Goal: Information Seeking & Learning: Learn about a topic

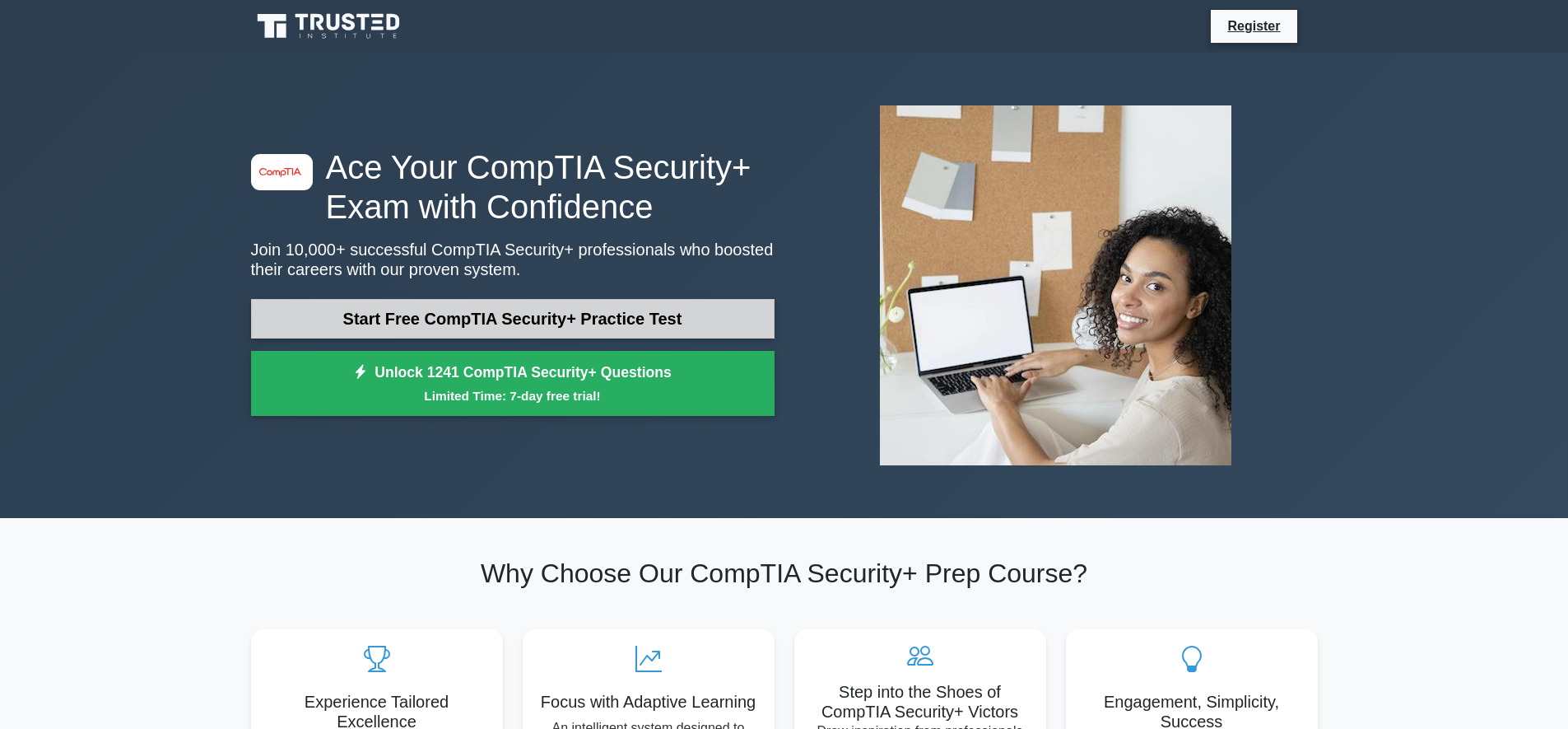
click at [718, 317] on link "Start Free CompTIA Security+ Practice Test" at bounding box center [512, 318] width 524 height 39
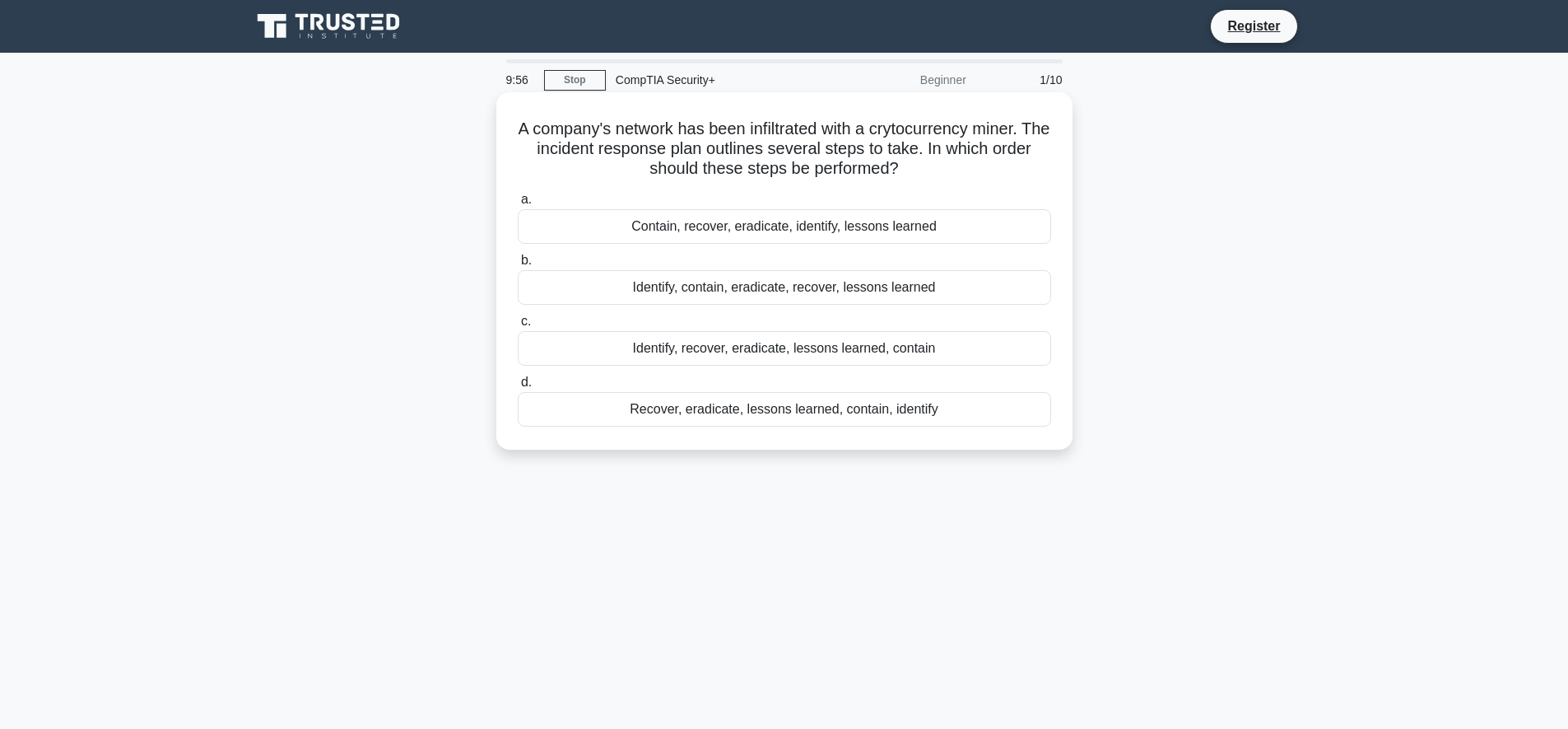
click at [872, 123] on h5 "A company's network has been infiltrated with a crytocurrency miner. The incide…" at bounding box center [784, 148] width 537 height 61
click at [630, 286] on div "Identify, contain, eradicate, recover, lessons learned" at bounding box center [784, 287] width 534 height 34
click at [518, 266] on input "b. Identify, contain, eradicate, recover, lessons learned" at bounding box center [518, 261] width 0 height 11
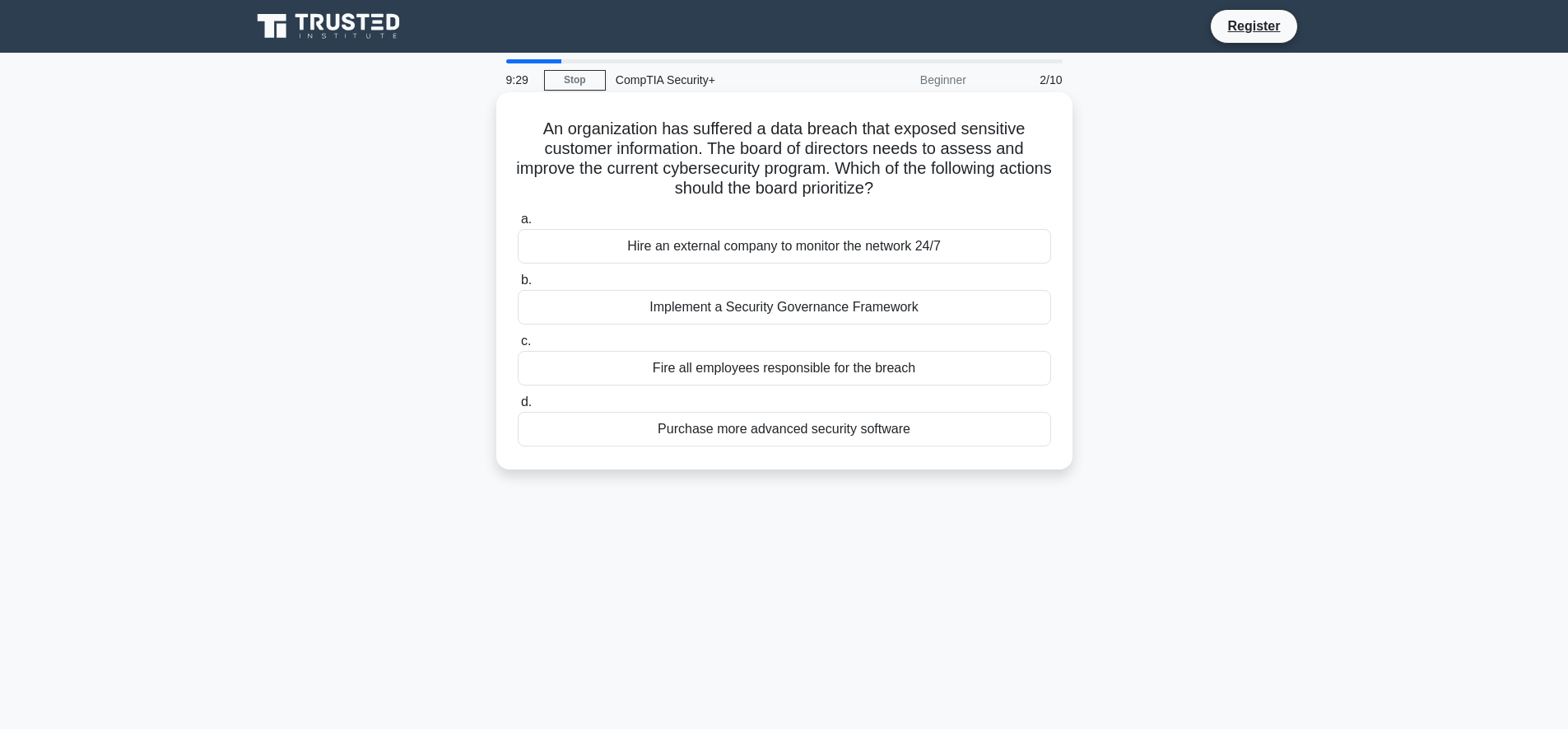
click at [843, 314] on div "Implement a Security Governance Framework" at bounding box center [784, 306] width 534 height 34
click at [518, 286] on input "b. Implement a Security Governance Framework" at bounding box center [518, 280] width 0 height 11
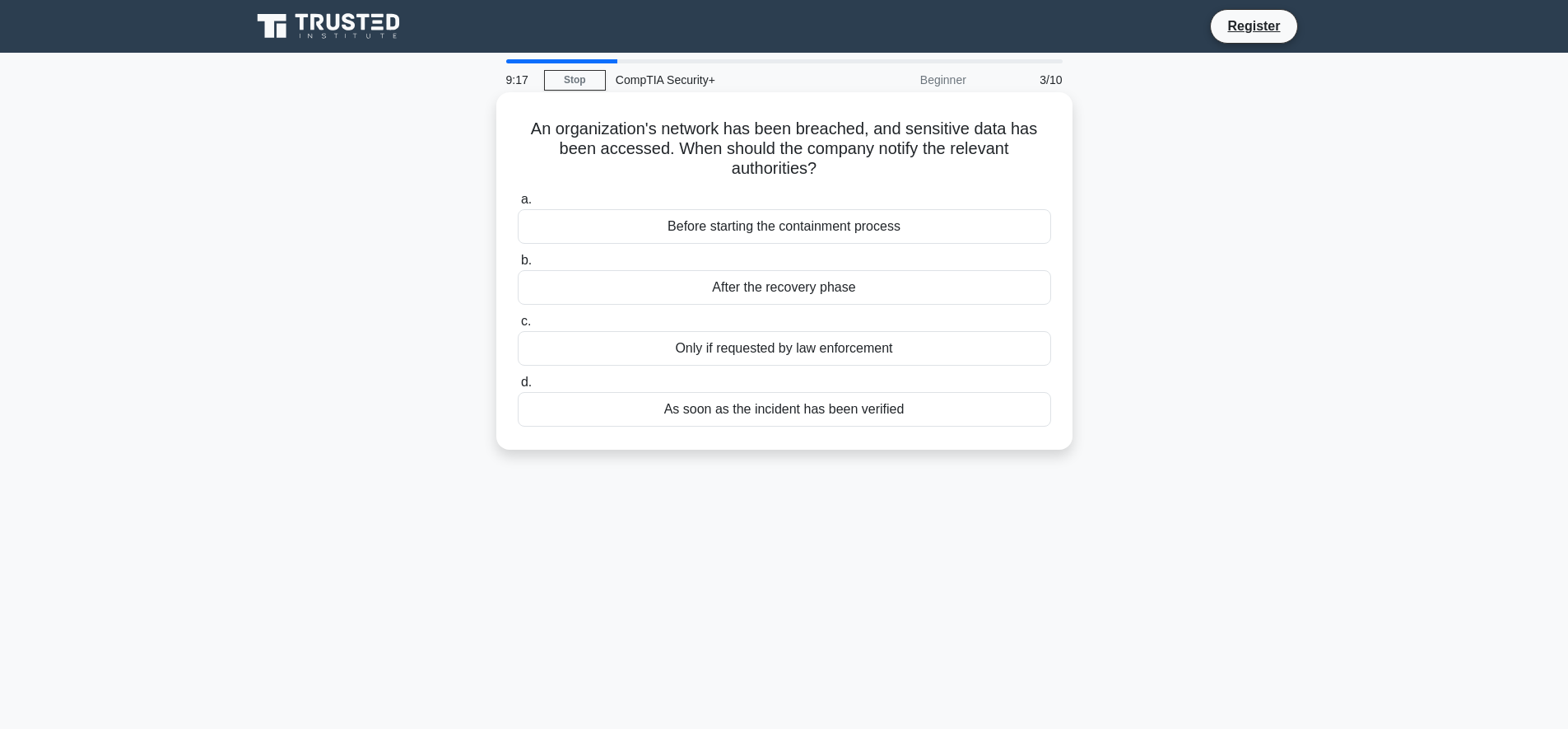
click at [800, 409] on div "As soon as the incident has been verified" at bounding box center [784, 409] width 534 height 34
click at [518, 387] on input "d. As soon as the incident has been verified" at bounding box center [518, 382] width 0 height 11
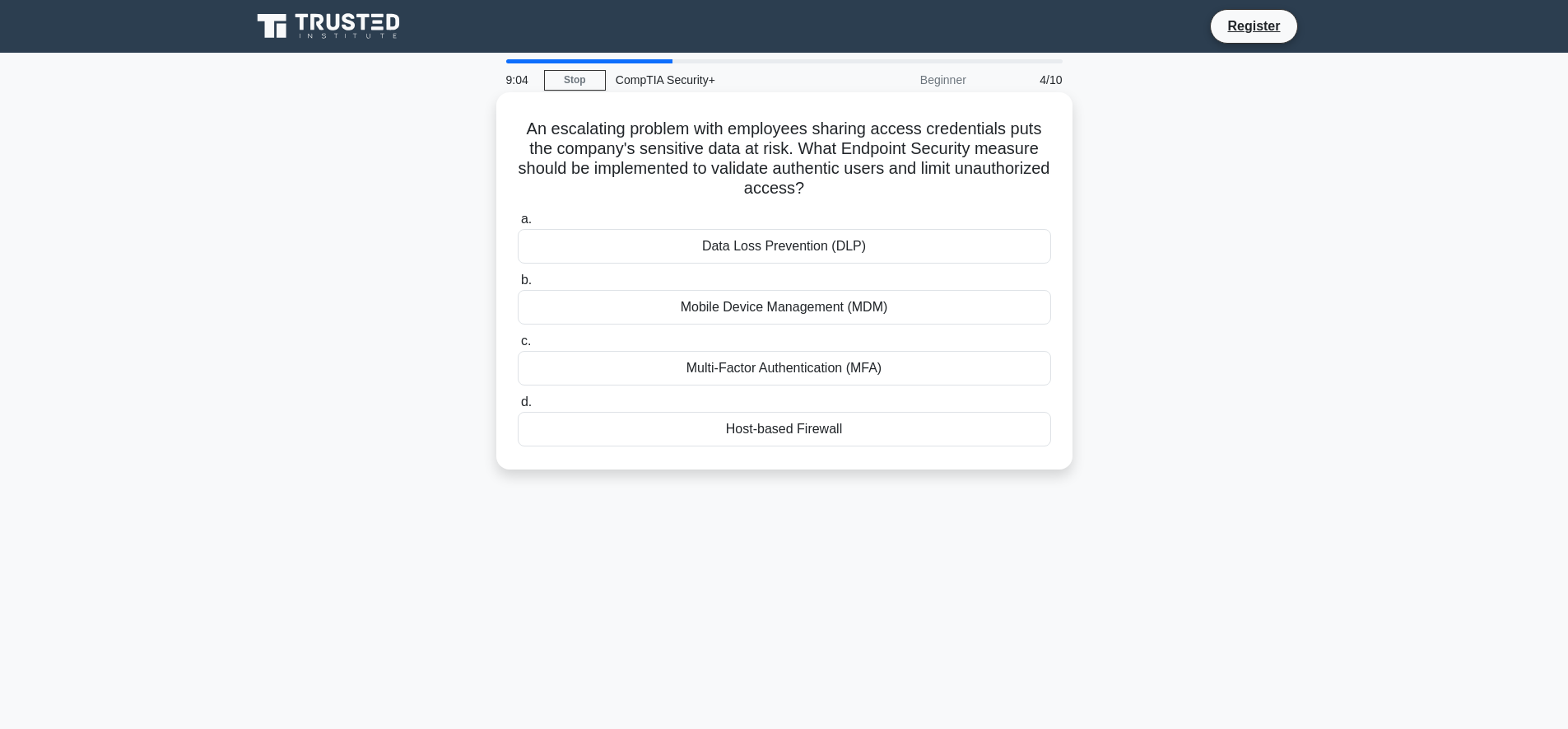
click at [819, 367] on div "Multi-Factor Authentication (MFA)" at bounding box center [784, 367] width 534 height 34
click at [518, 346] on input "c. Multi-Factor Authentication (MFA)" at bounding box center [518, 341] width 0 height 11
click at [787, 246] on div "Privileged Session Manager (PSM)" at bounding box center [784, 246] width 534 height 34
click at [518, 224] on input "a. Privileged Session Manager (PSM)" at bounding box center [518, 219] width 0 height 11
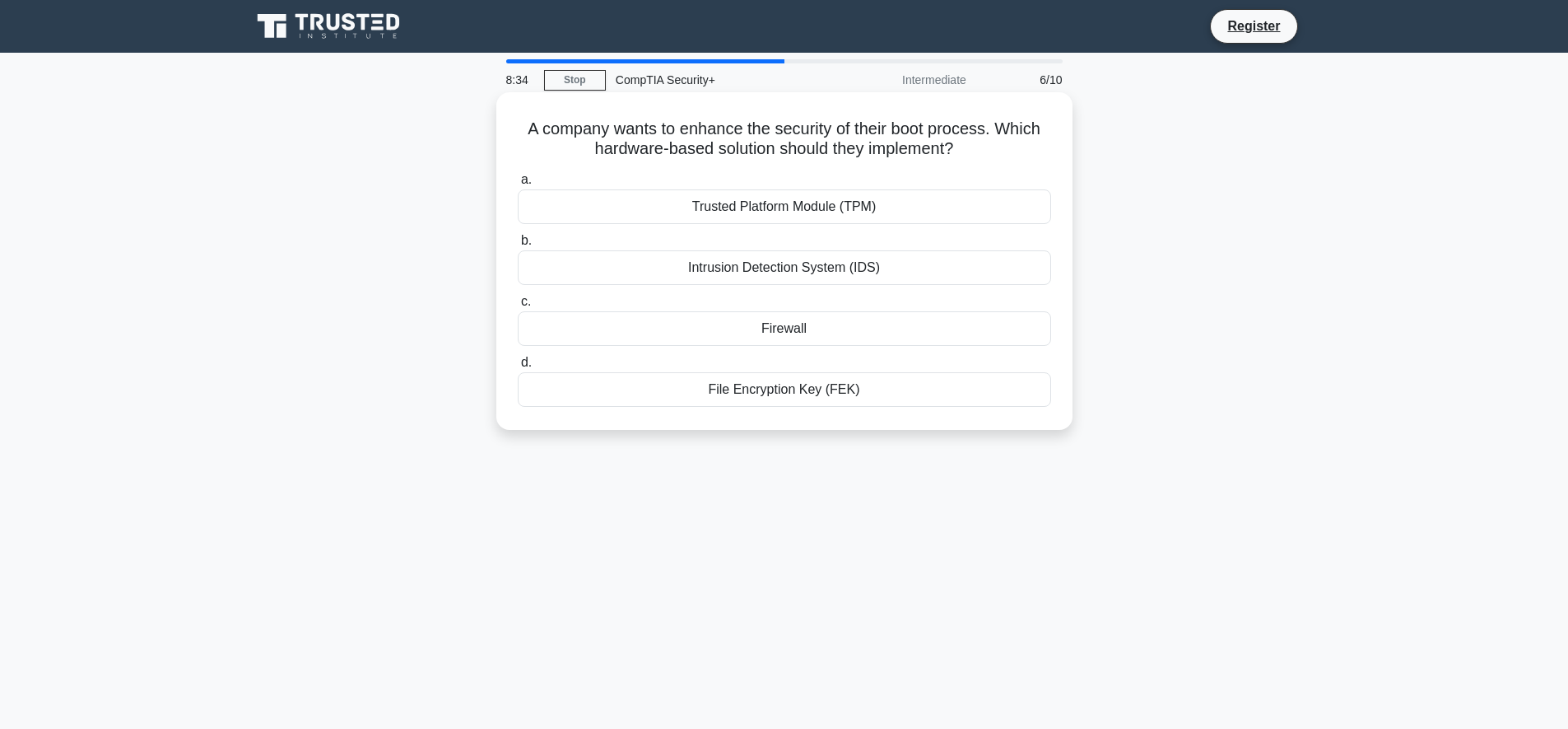
click at [877, 269] on div "Intrusion Detection System (IDS)" at bounding box center [784, 266] width 534 height 34
click at [518, 246] on input "b. Intrusion Detection System (IDS)" at bounding box center [518, 240] width 0 height 11
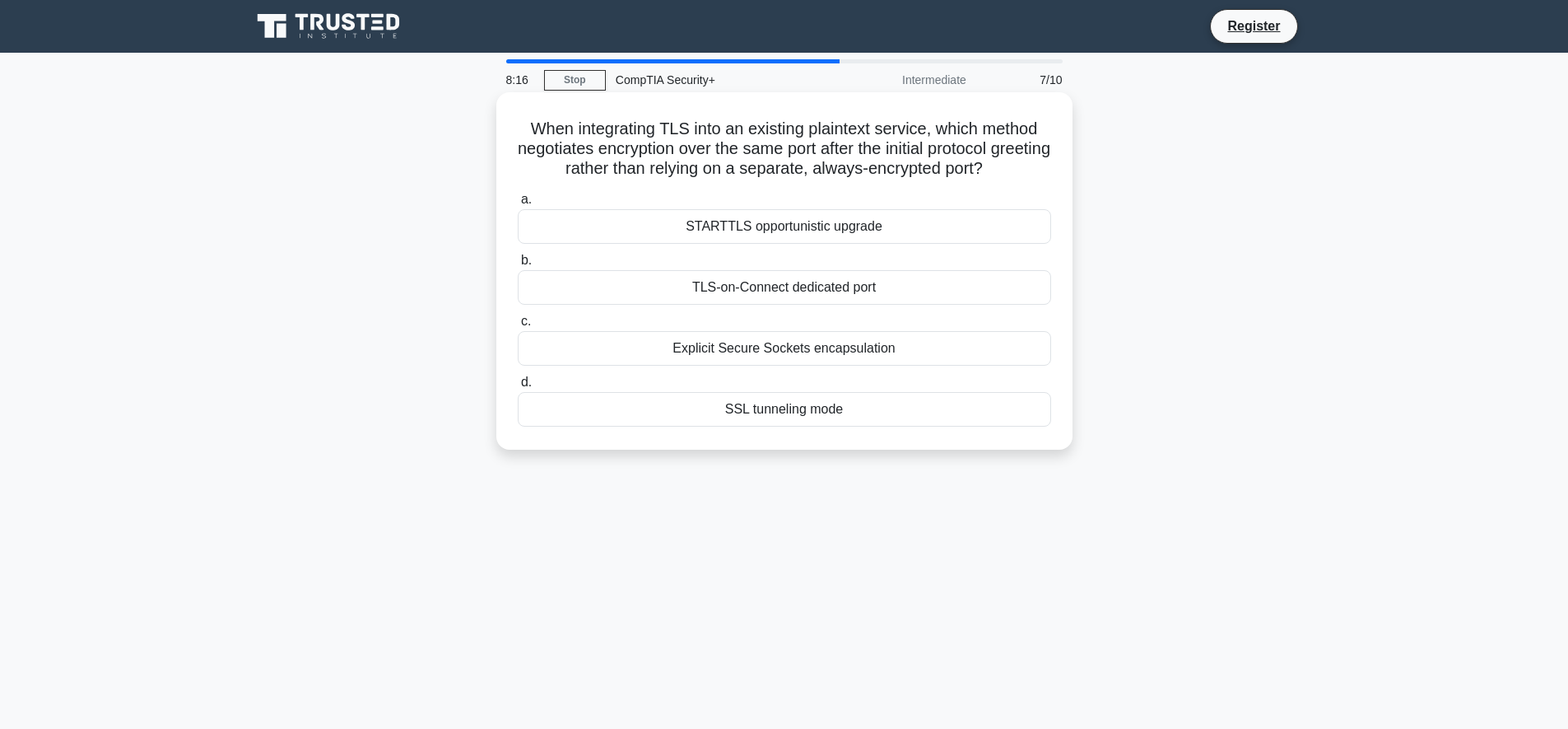
click at [741, 304] on div "TLS-on-Connect dedicated port" at bounding box center [784, 287] width 534 height 34
click at [518, 266] on input "b. TLS-on-Connect dedicated port" at bounding box center [518, 261] width 0 height 11
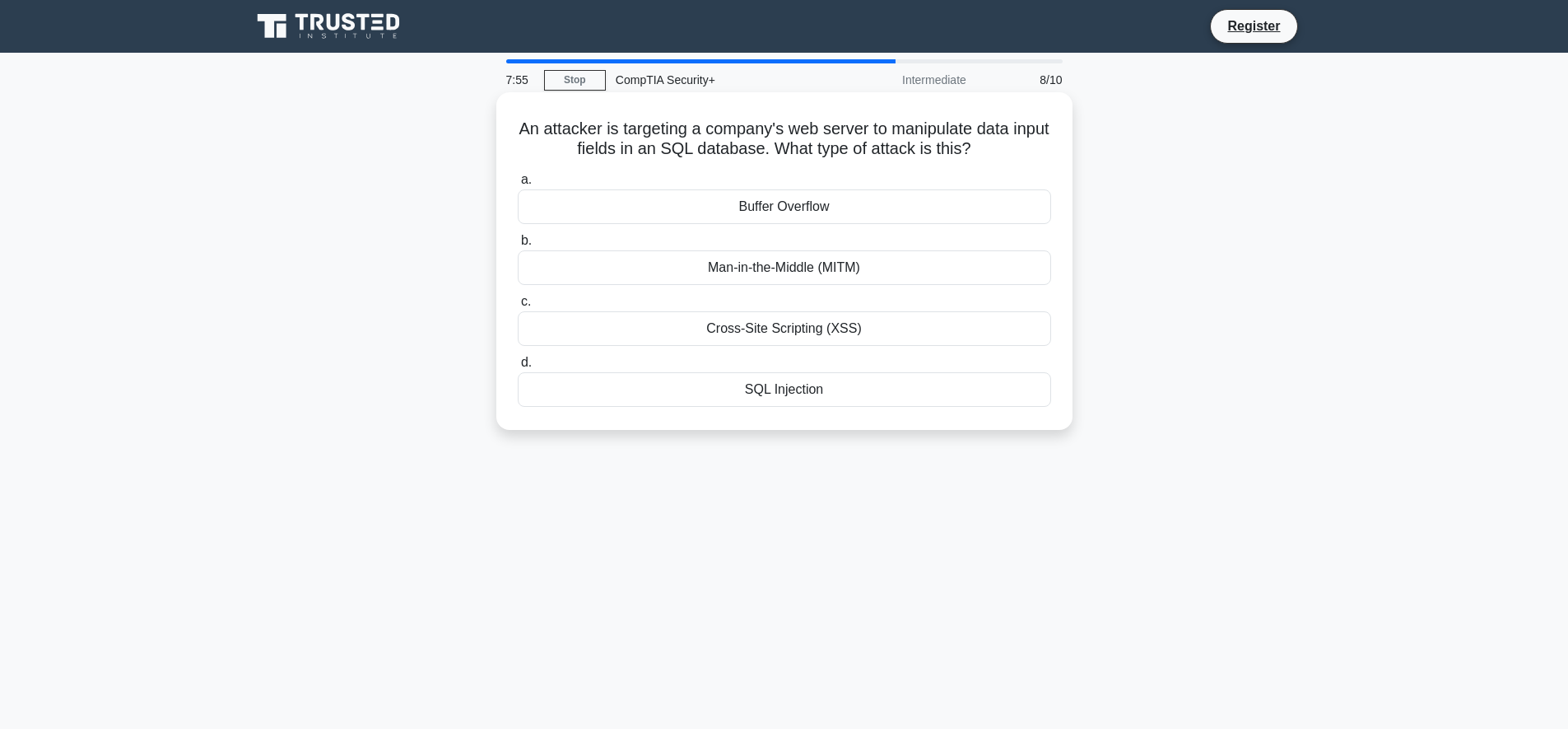
click at [758, 277] on div "Man-in-the-Middle (MITM)" at bounding box center [784, 266] width 534 height 34
click at [518, 246] on input "b. Man-in-the-Middle (MITM)" at bounding box center [518, 240] width 0 height 11
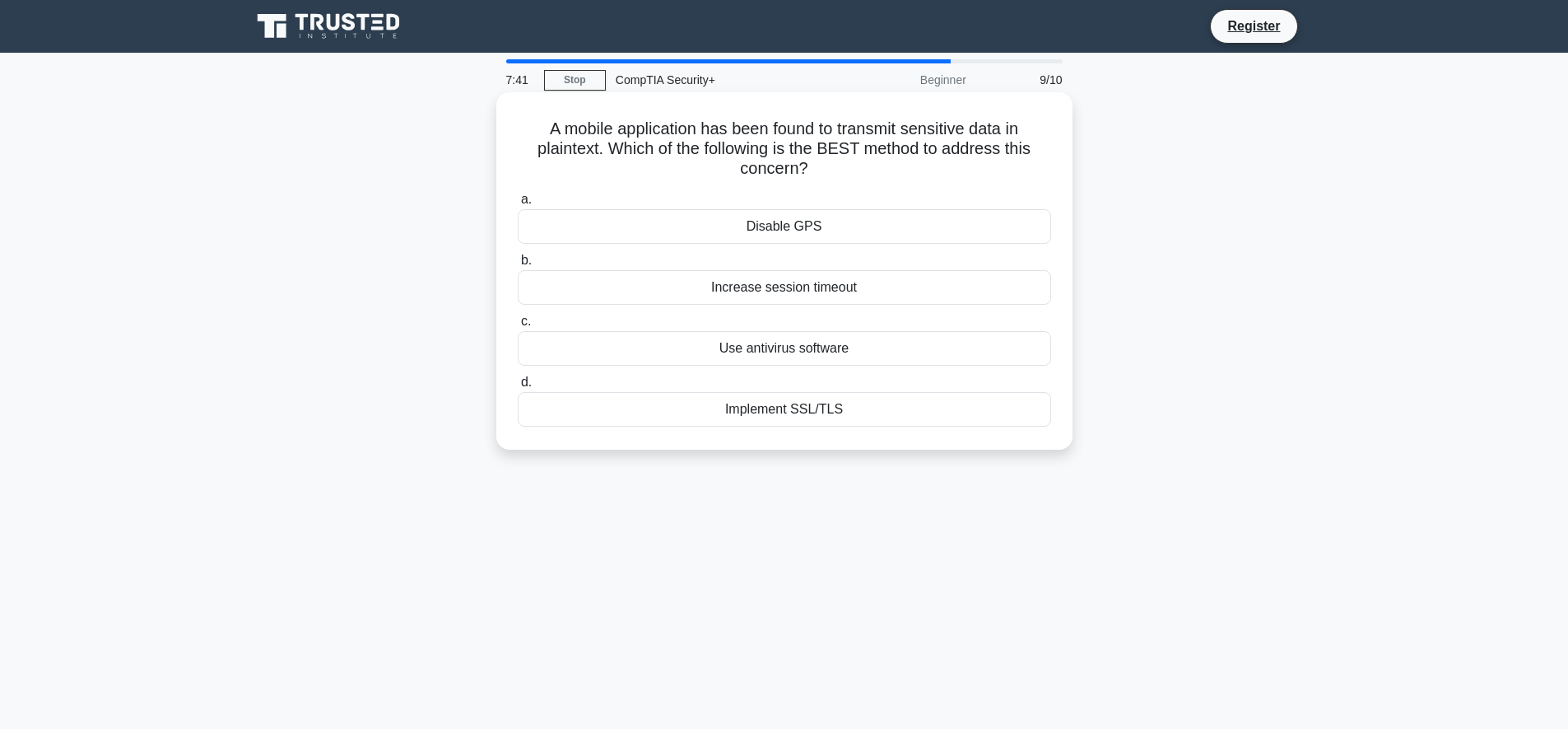
click at [693, 419] on div "Implement SSL/TLS" at bounding box center [784, 409] width 534 height 34
click at [518, 387] on input "d. Implement SSL/TLS" at bounding box center [518, 382] width 0 height 11
click at [815, 412] on div "Remote Access Policy" at bounding box center [784, 409] width 534 height 34
click at [518, 387] on input "d. Remote Access Policy" at bounding box center [518, 382] width 0 height 11
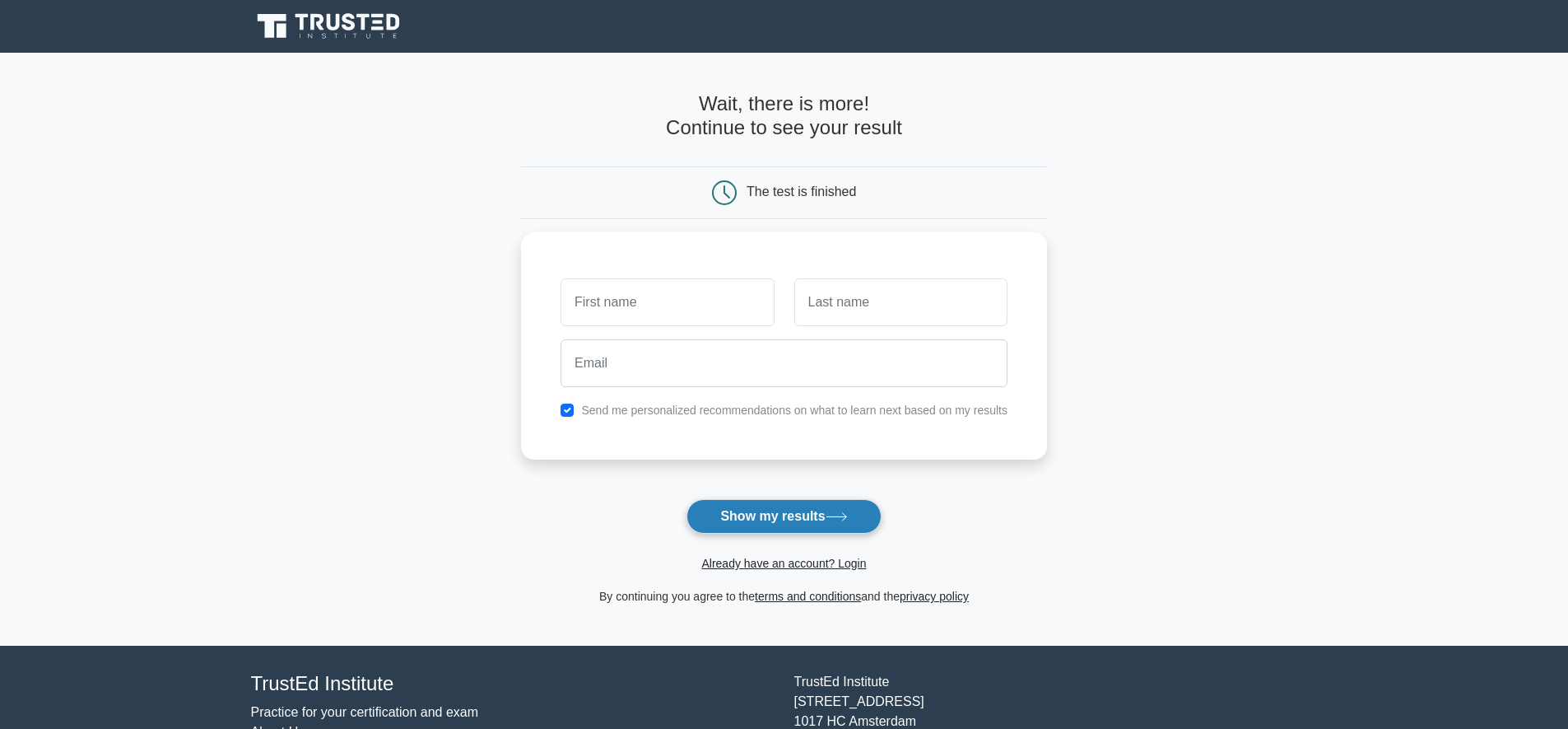
click at [745, 508] on button "Show my results" at bounding box center [784, 515] width 194 height 34
click at [688, 284] on input "text" at bounding box center [667, 298] width 214 height 48
type input "tony"
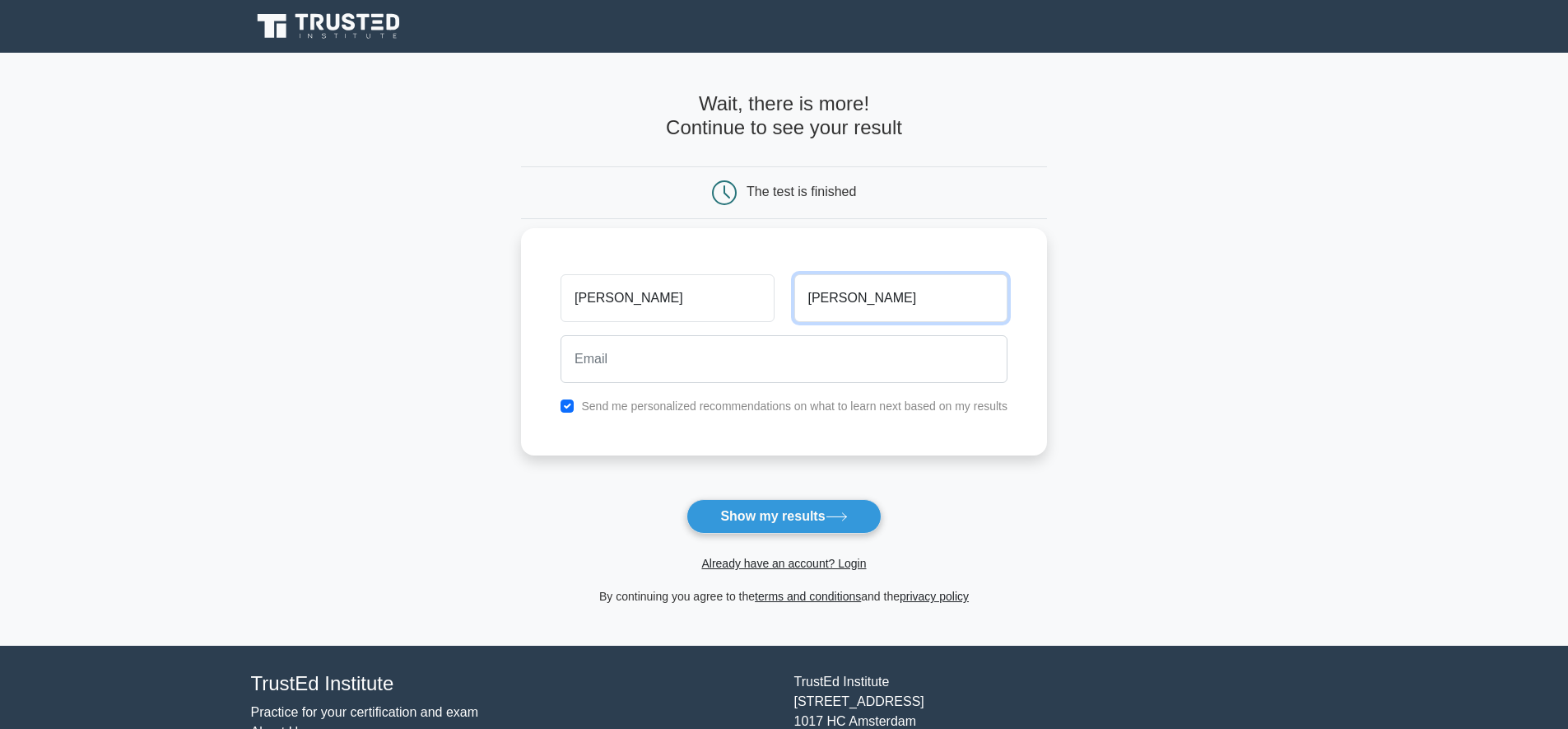
type input "wade"
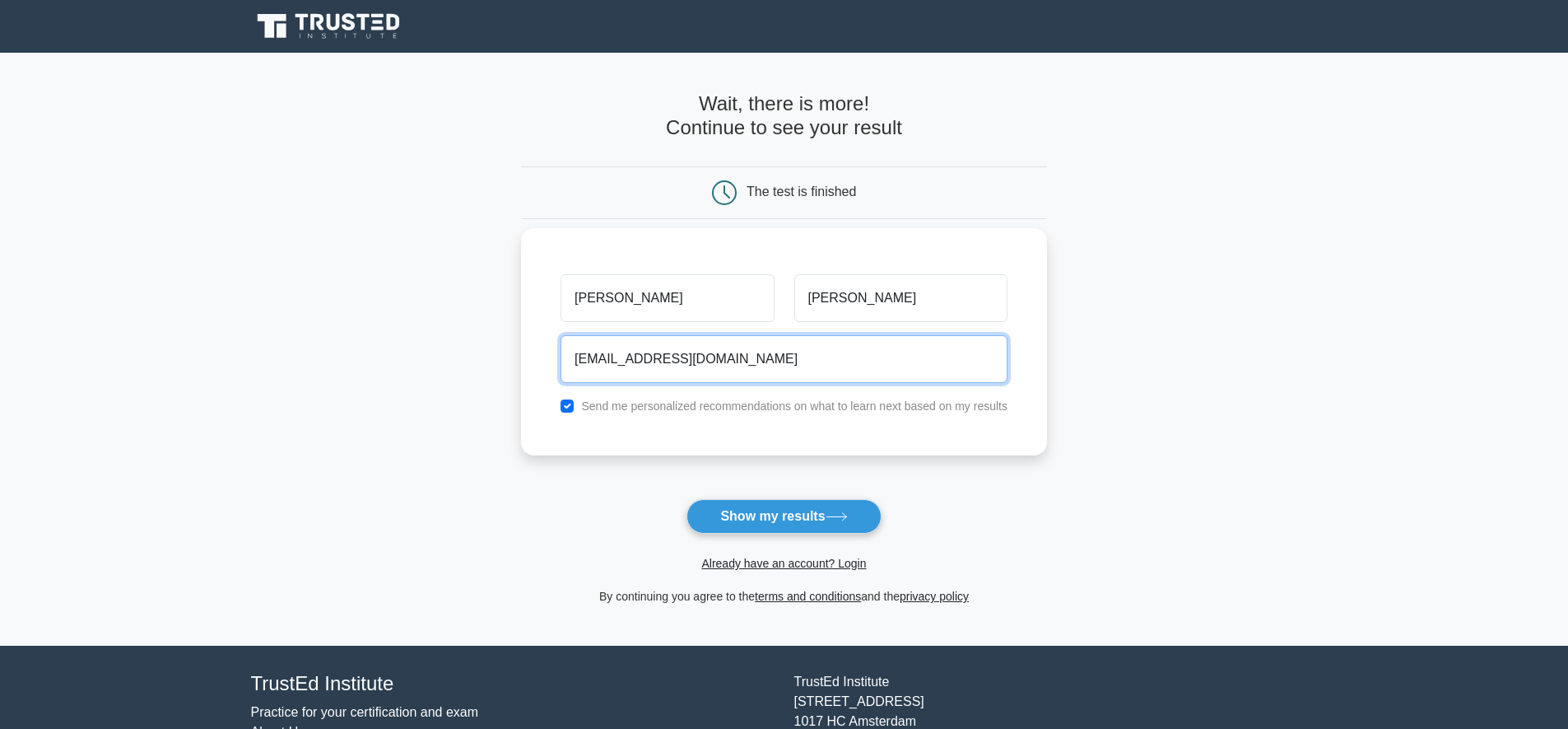
type input "t.wade9128@gmail.com"
click at [687, 499] on button "Show my results" at bounding box center [784, 515] width 194 height 34
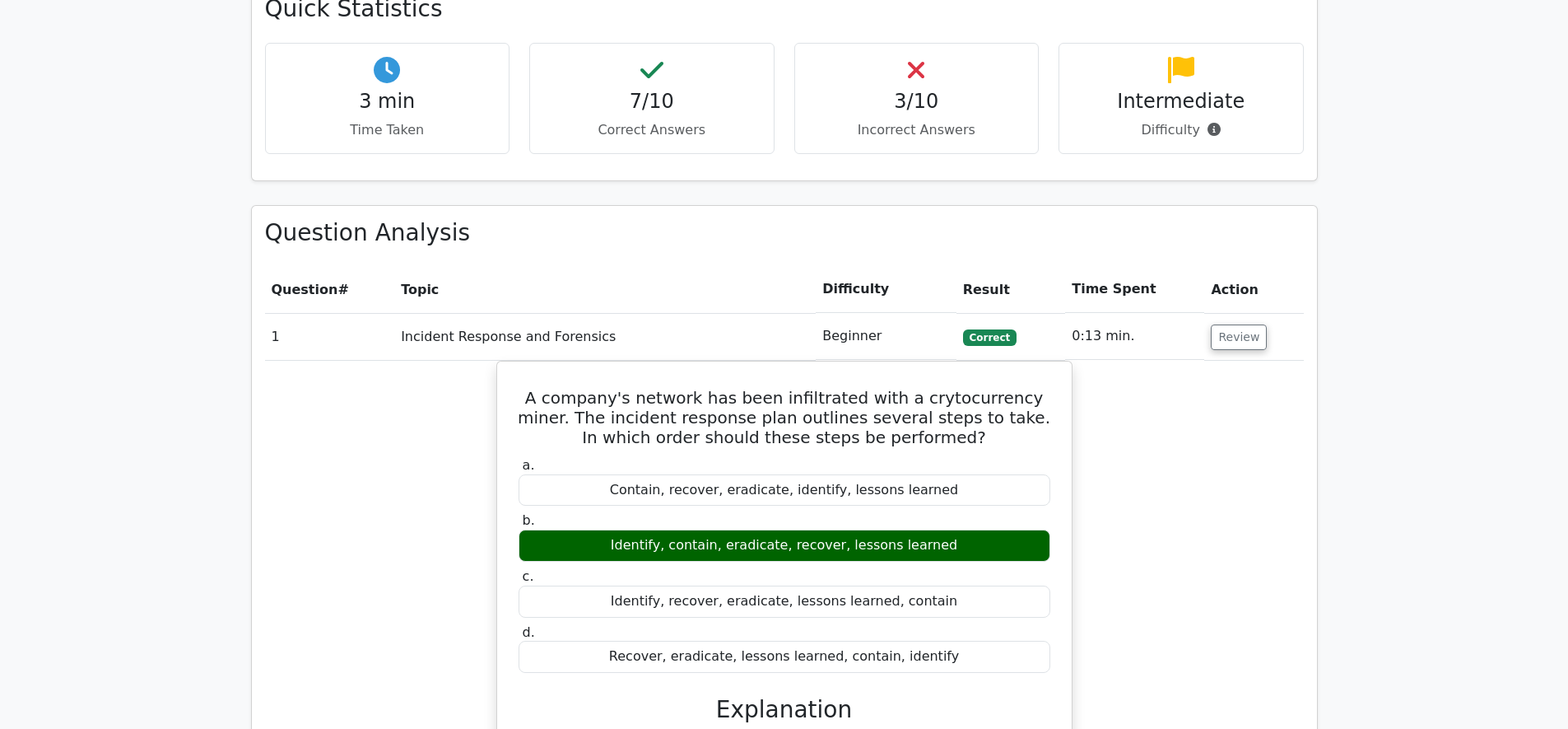
scroll to position [1033, 0]
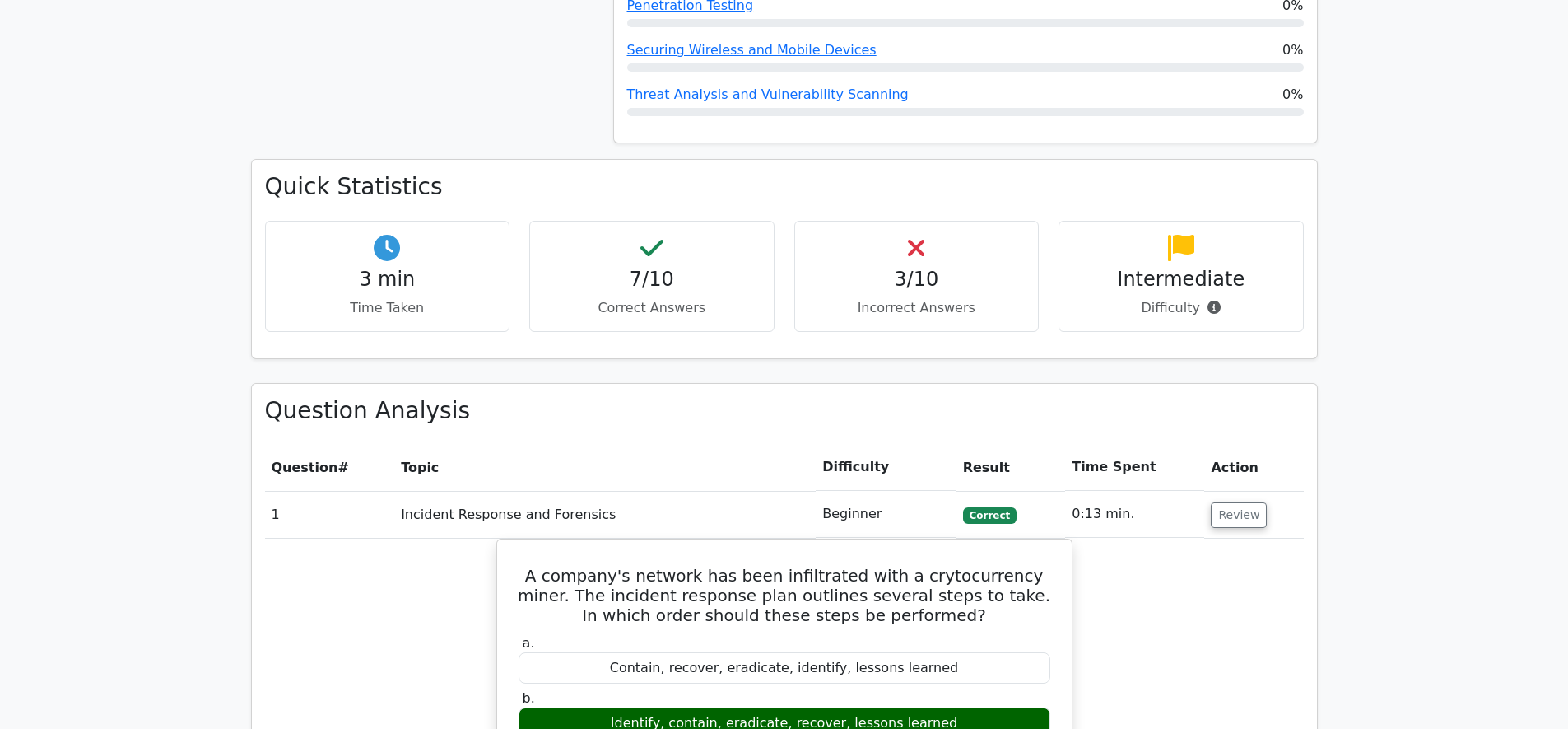
click at [904, 289] on h4 "3/10" at bounding box center [917, 279] width 218 height 23
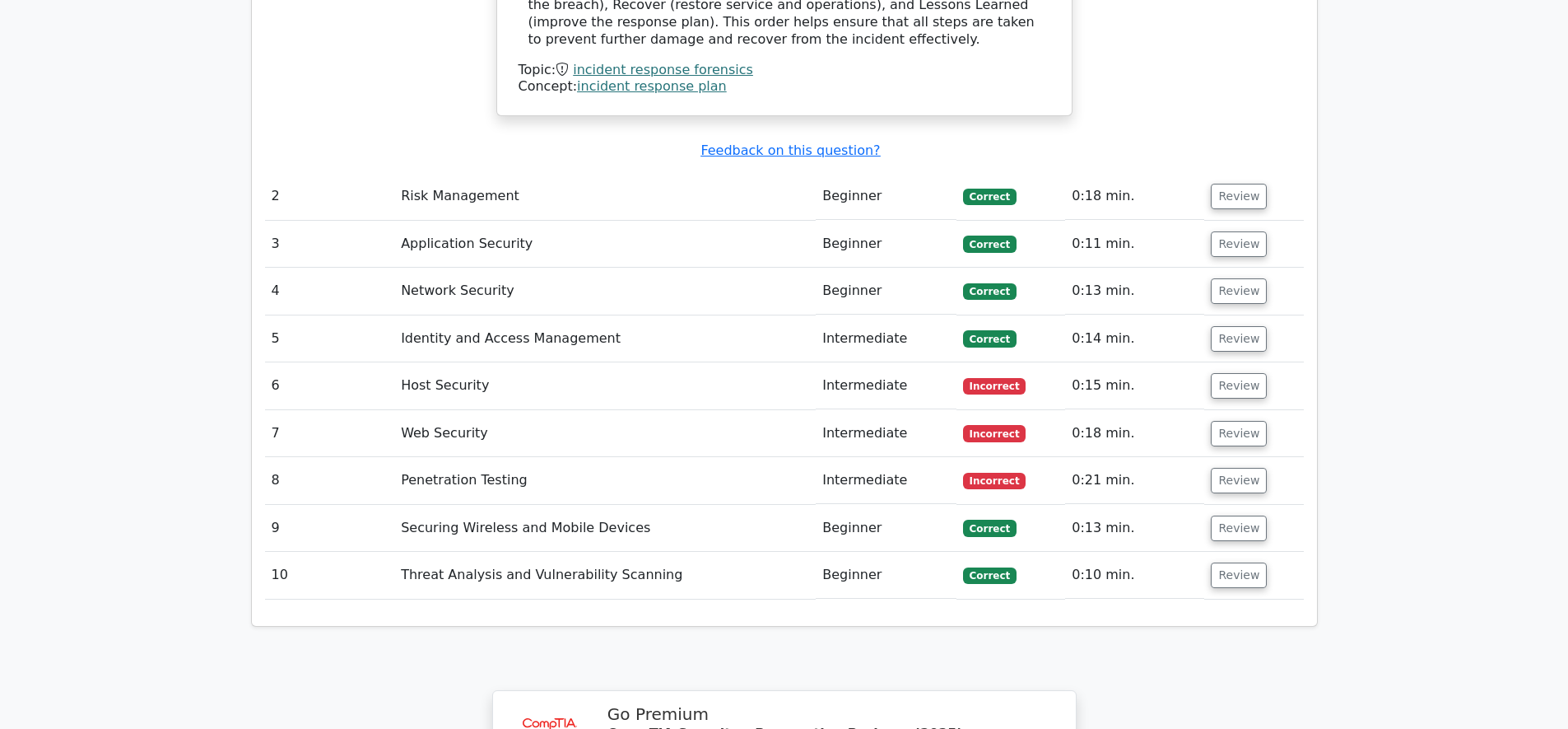
scroll to position [2153, 0]
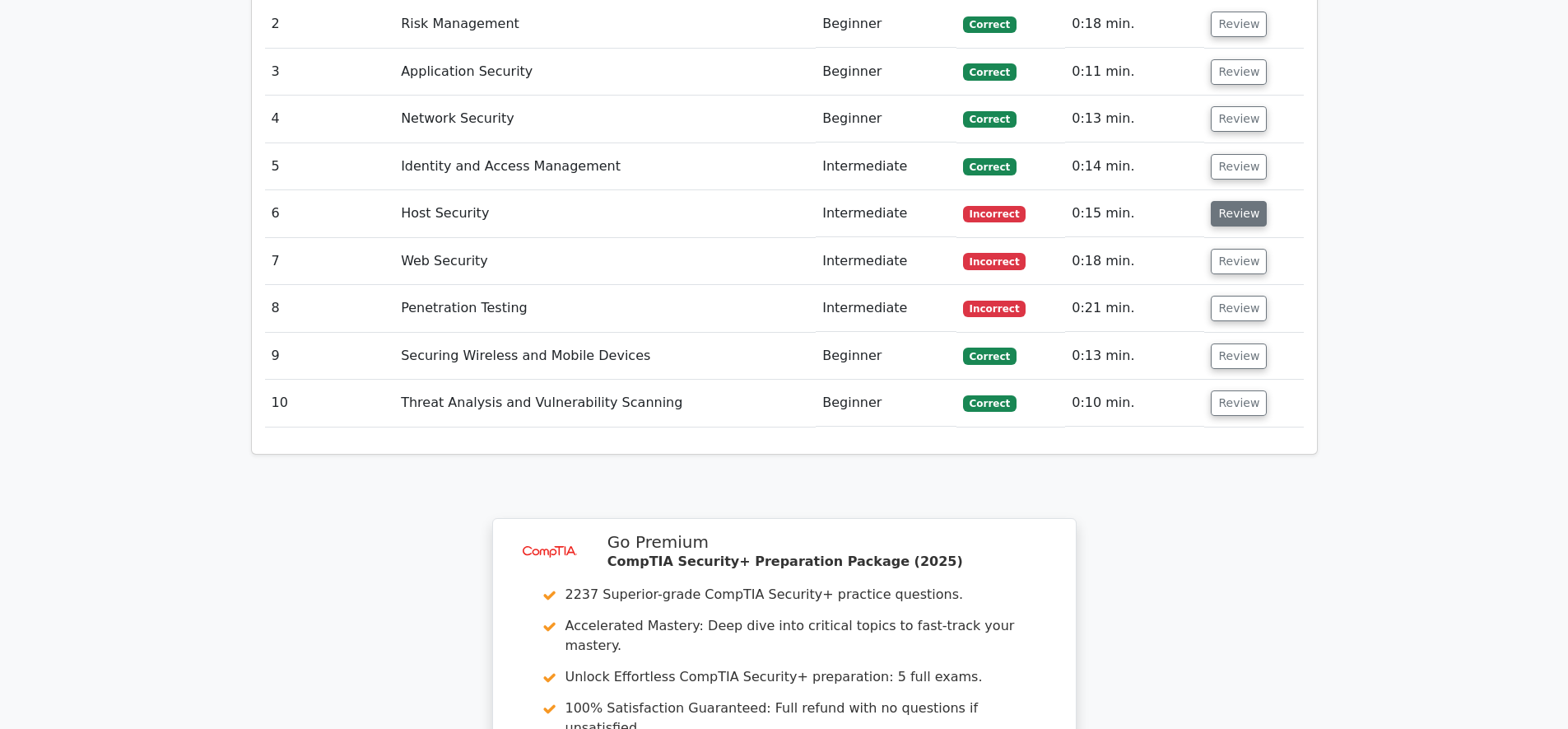
click at [1214, 207] on button "Review" at bounding box center [1238, 214] width 56 height 25
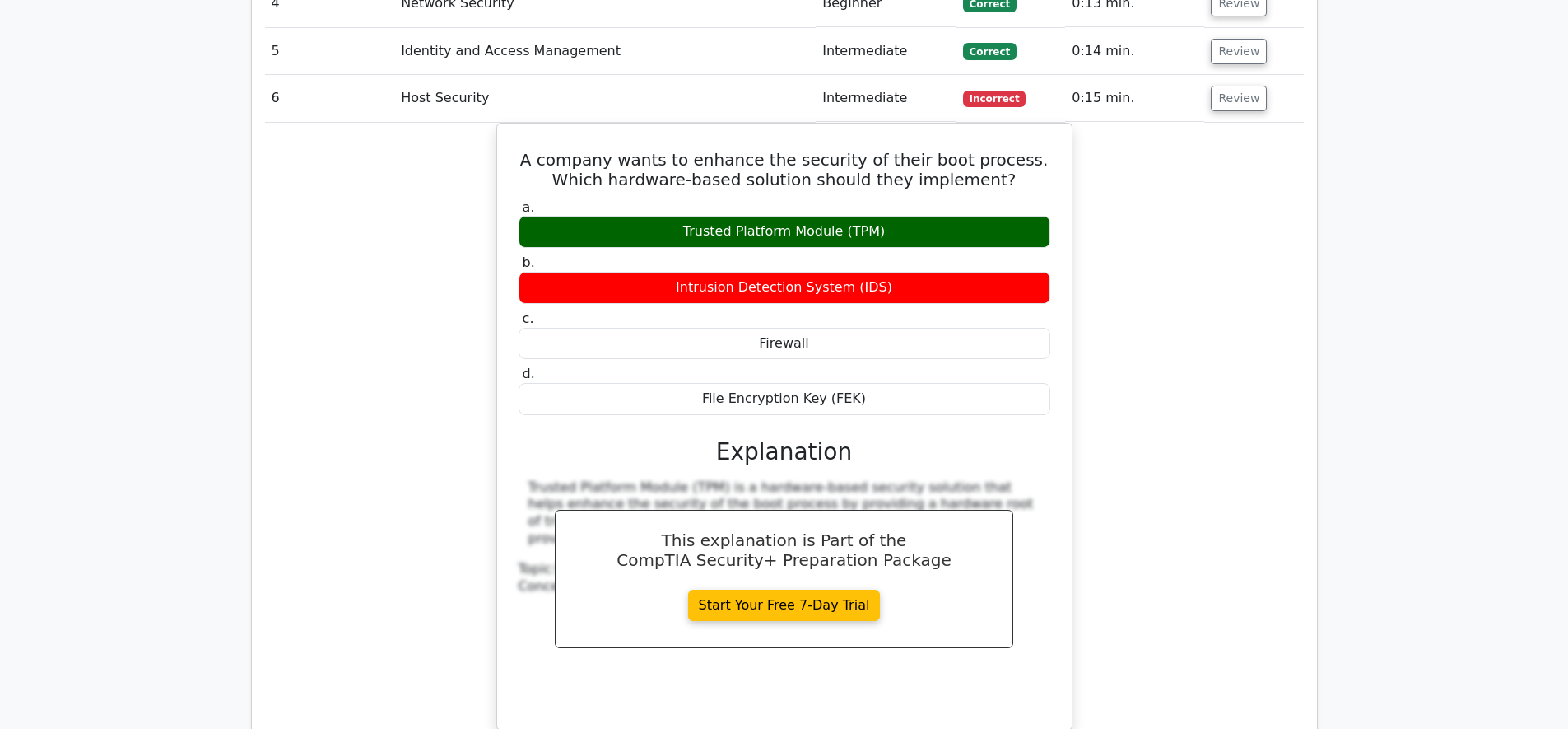
scroll to position [2133, 0]
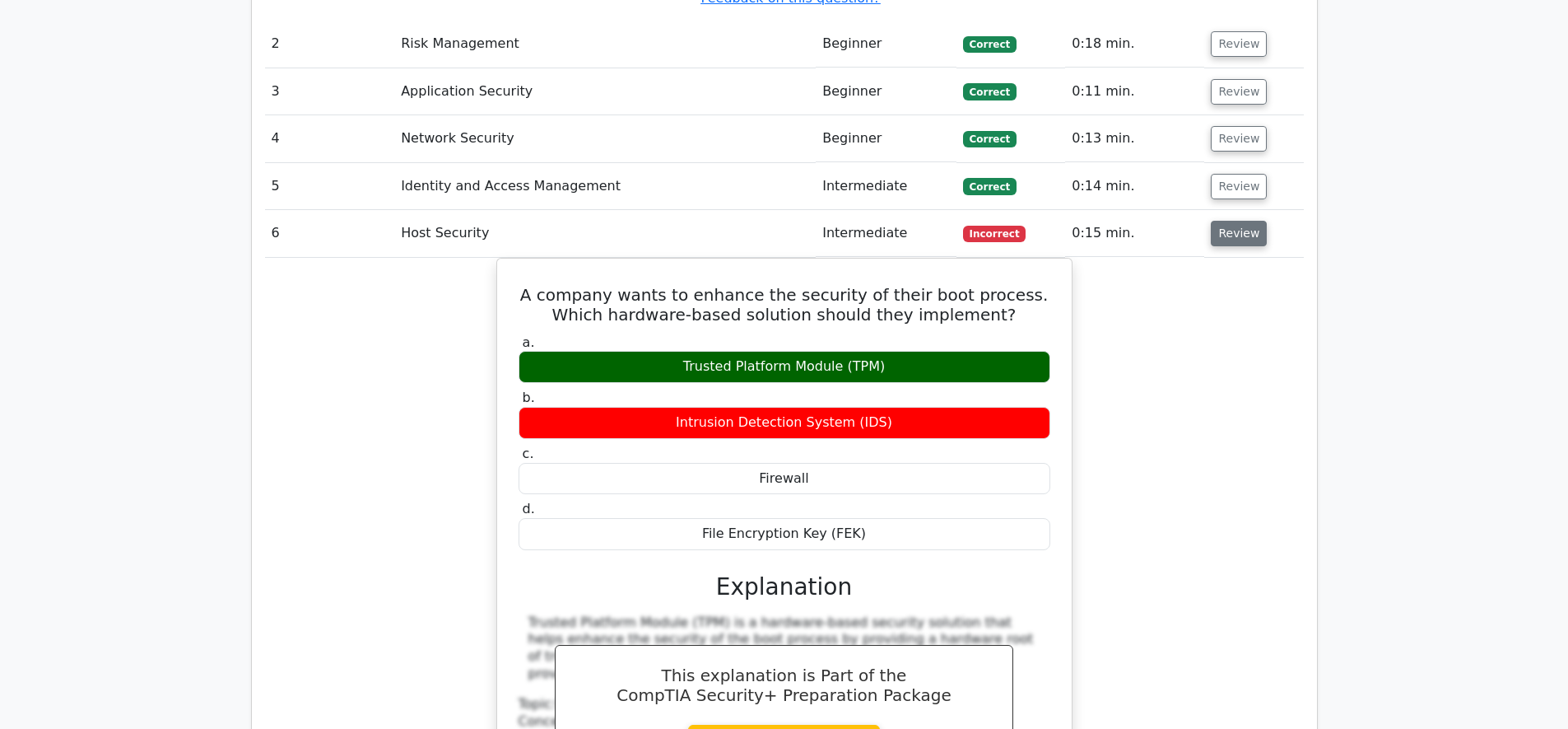
click at [1231, 234] on button "Review" at bounding box center [1238, 233] width 56 height 25
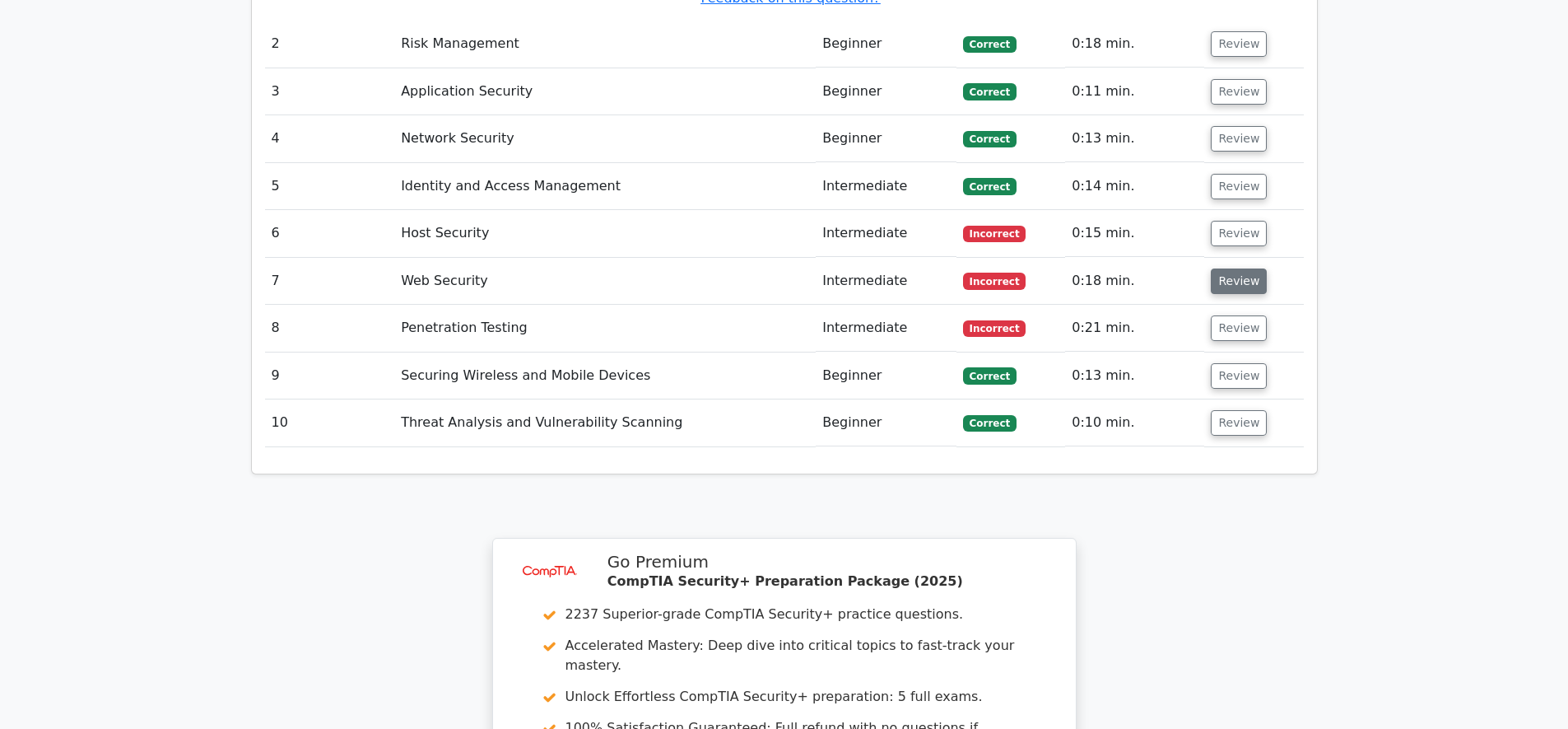
click at [1237, 276] on button "Review" at bounding box center [1238, 281] width 56 height 25
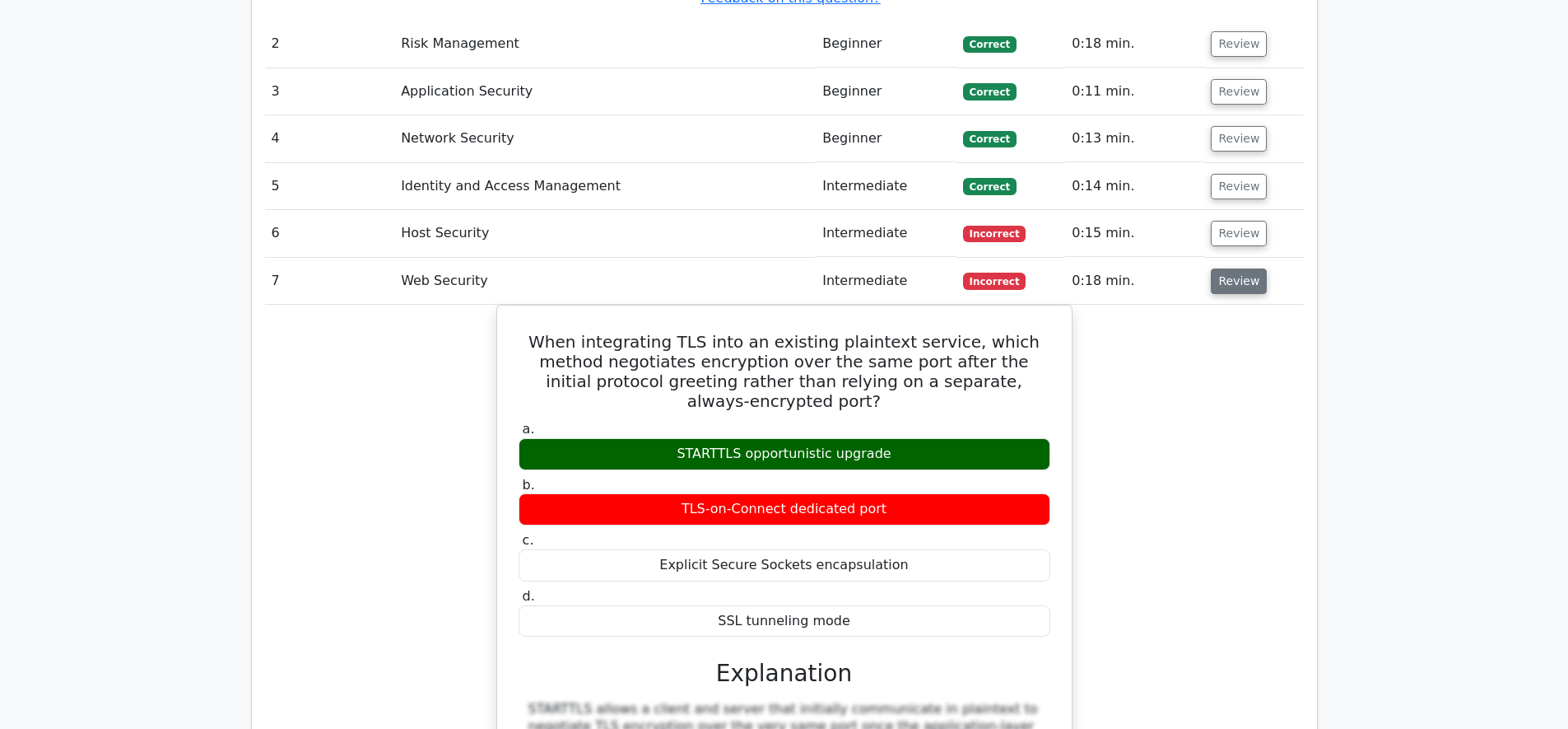
click at [1237, 276] on button "Review" at bounding box center [1238, 281] width 56 height 25
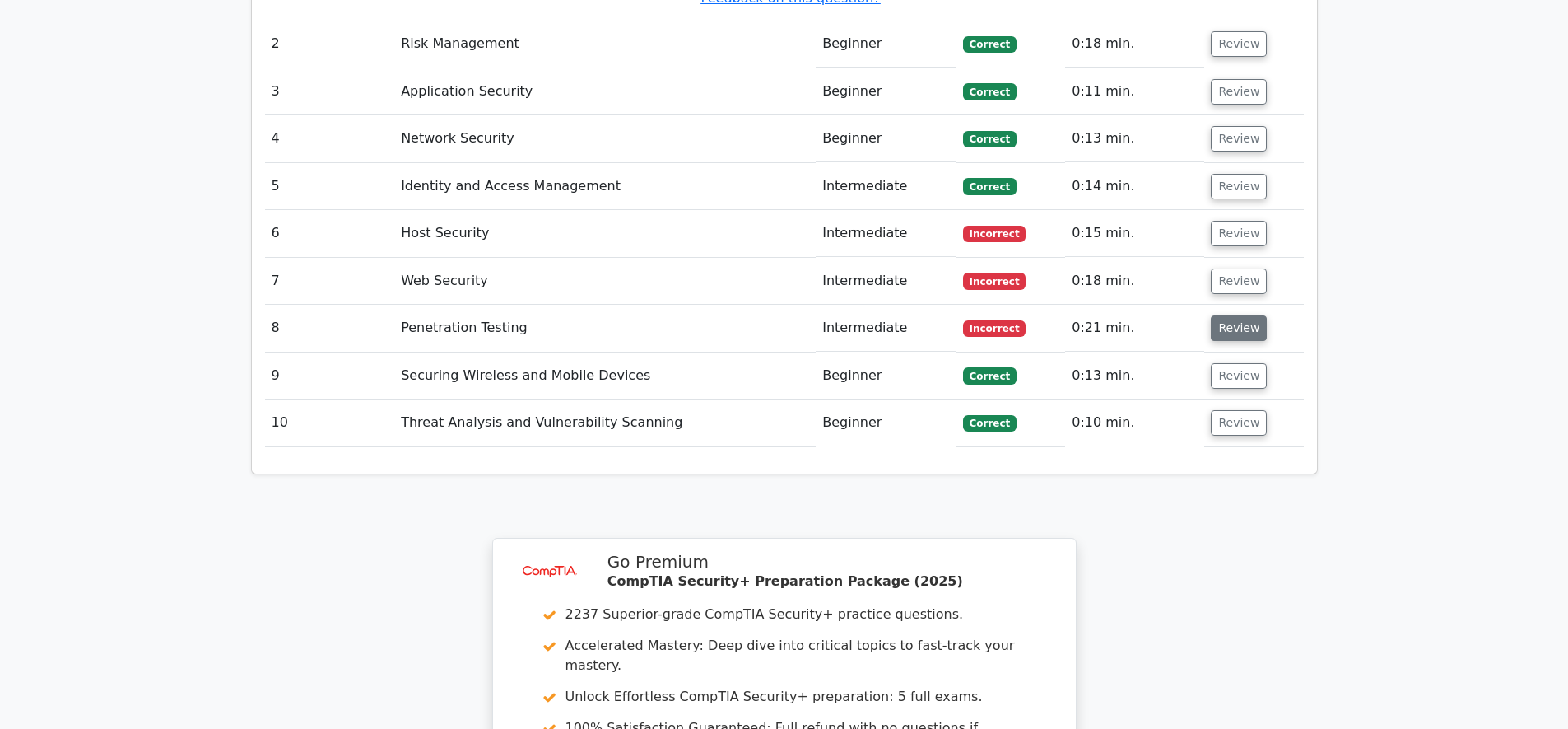
click at [1233, 324] on button "Review" at bounding box center [1238, 328] width 56 height 25
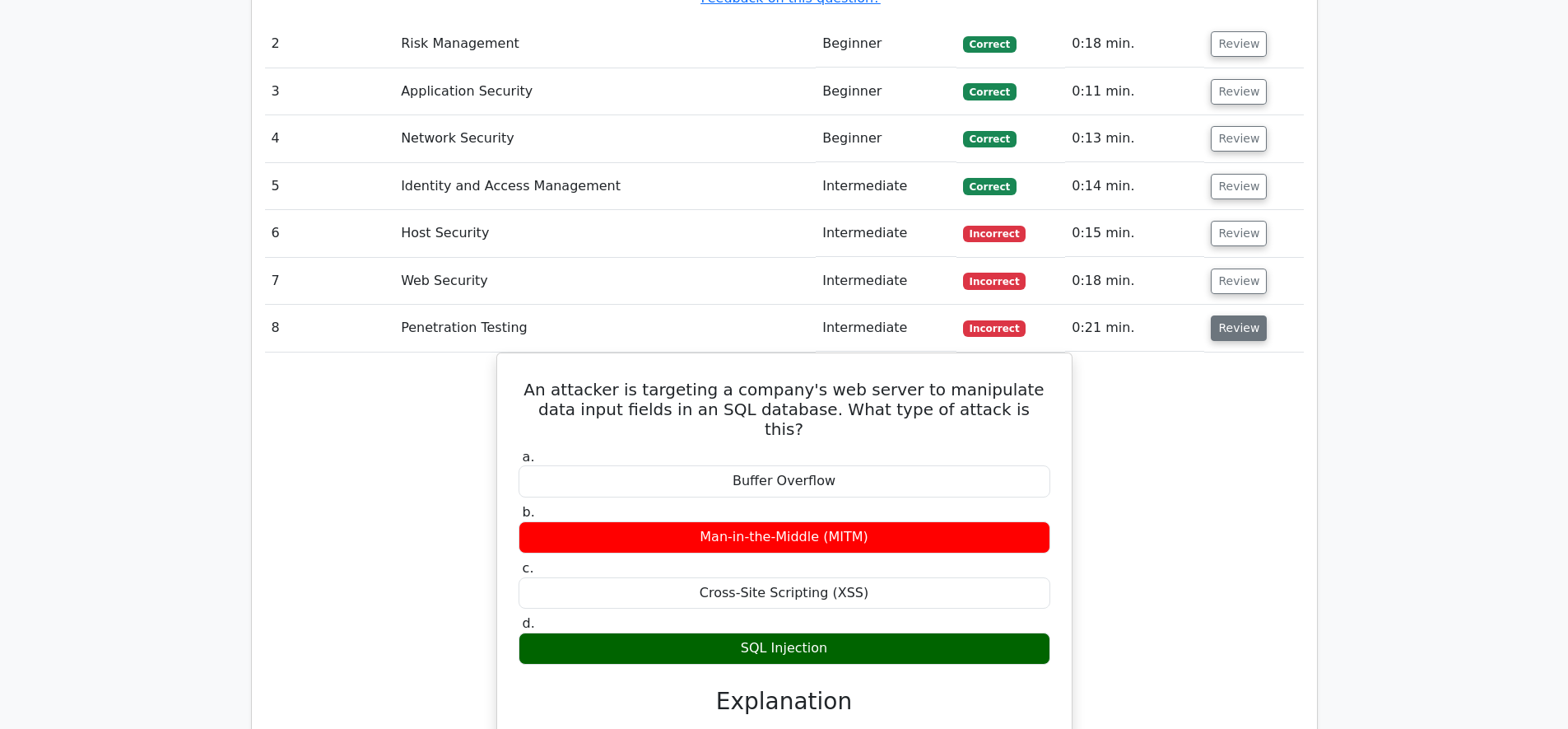
click at [1233, 324] on button "Review" at bounding box center [1238, 328] width 56 height 25
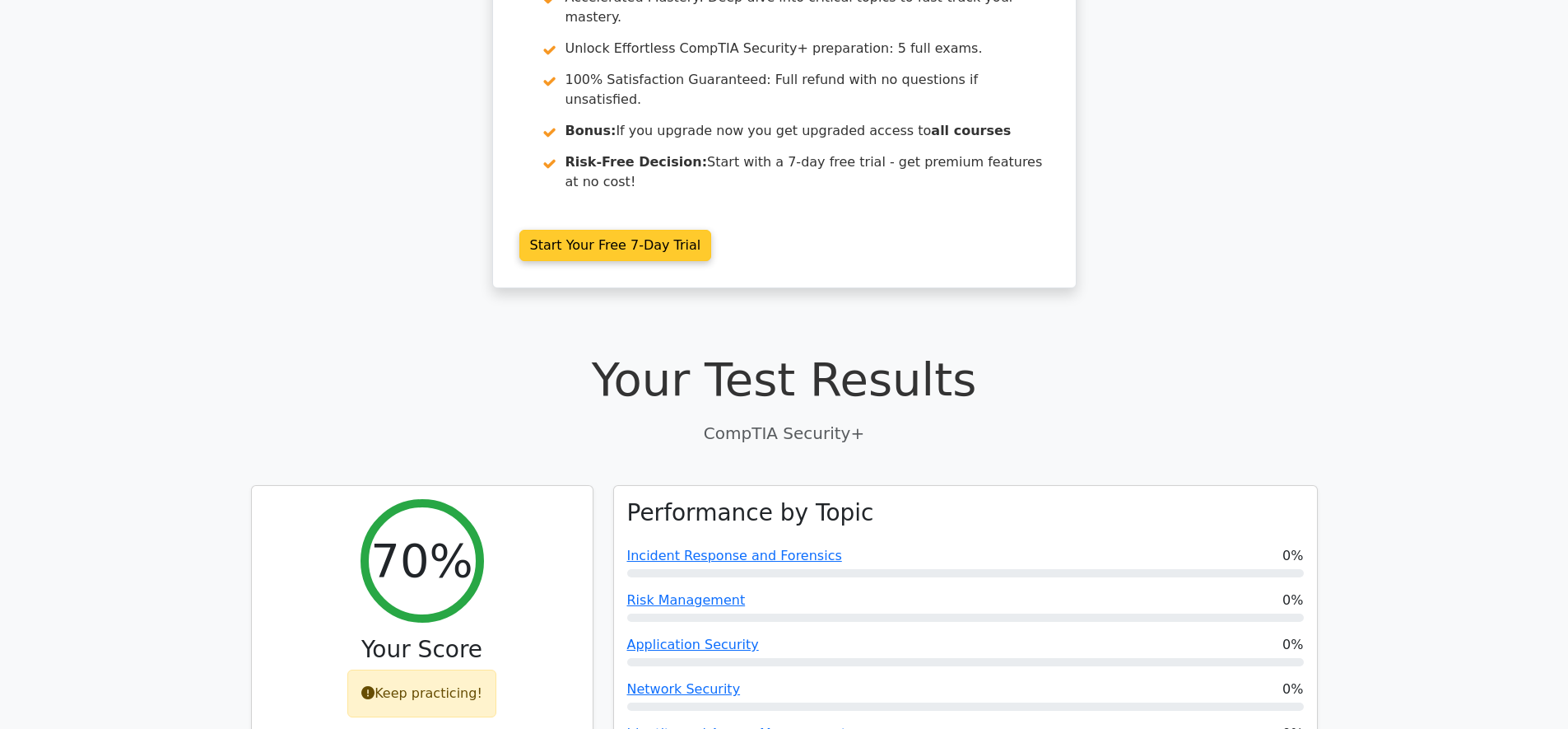
scroll to position [0, 0]
